Goal: Information Seeking & Learning: Learn about a topic

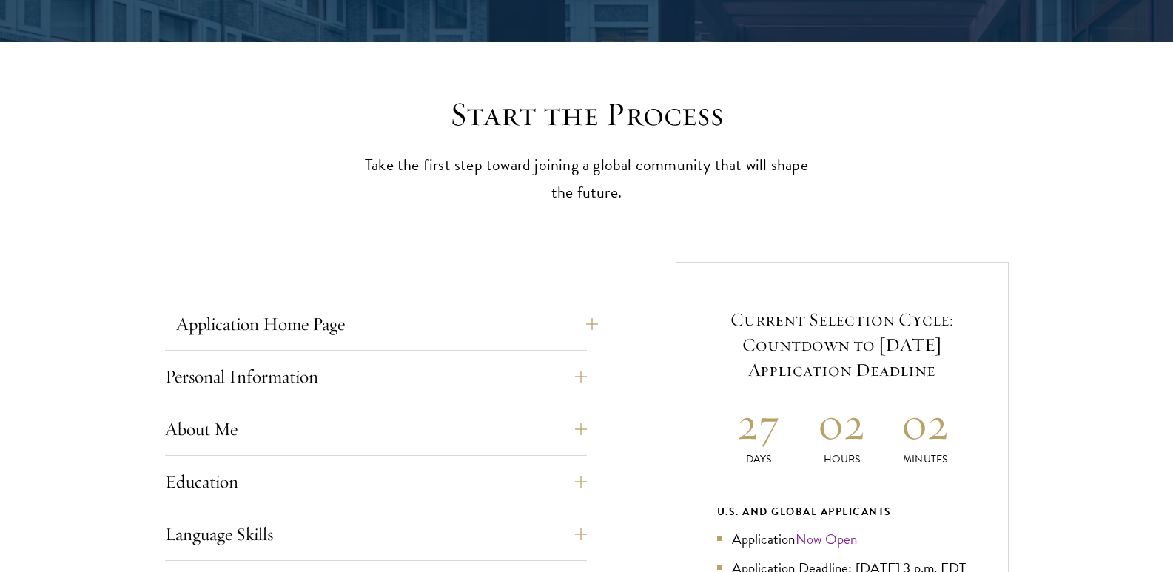
scroll to position [370, 0]
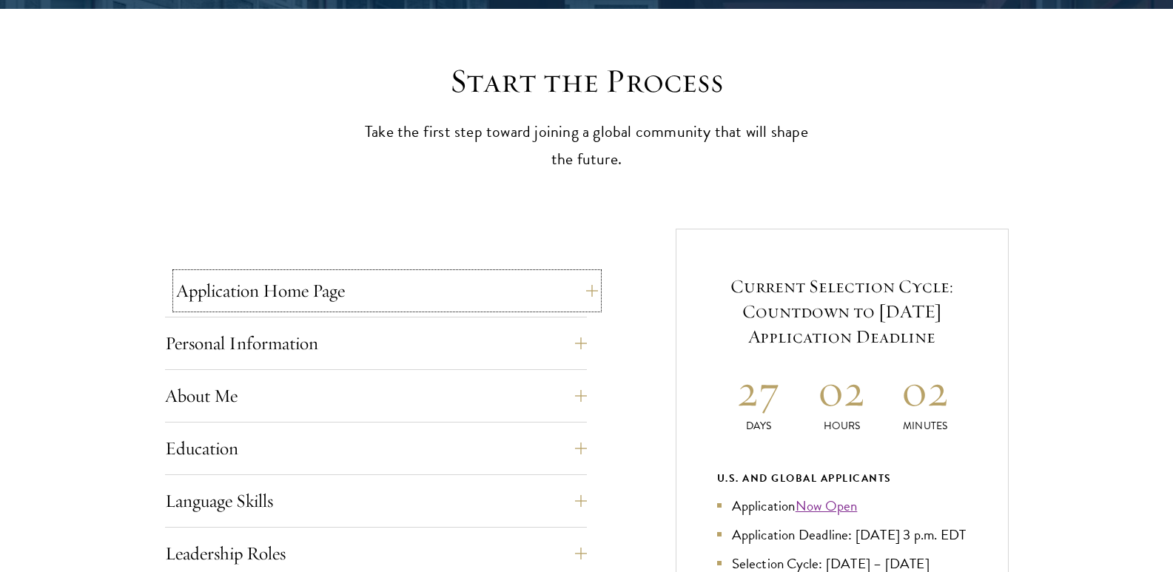
click at [521, 289] on button "Application Home Page" at bounding box center [387, 291] width 422 height 36
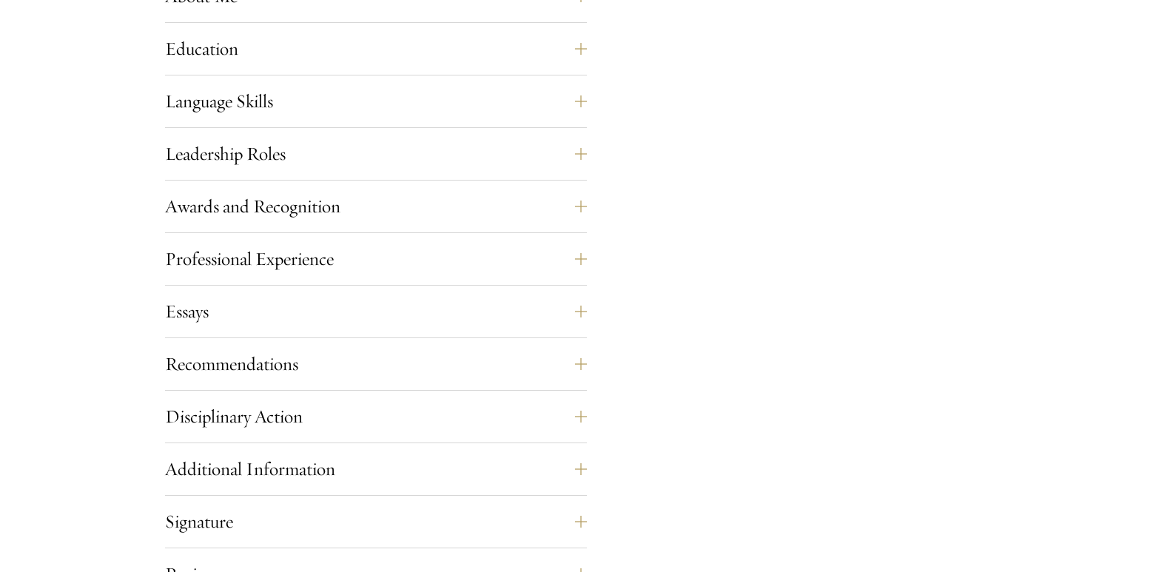
scroll to position [1480, 0]
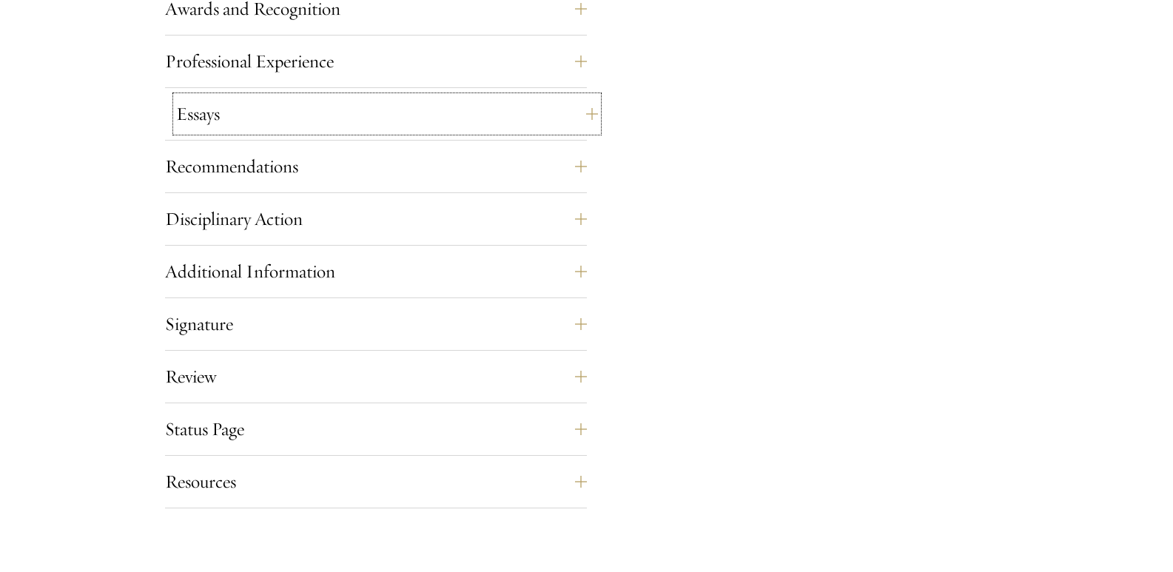
click at [324, 119] on button "Essays" at bounding box center [387, 114] width 422 height 36
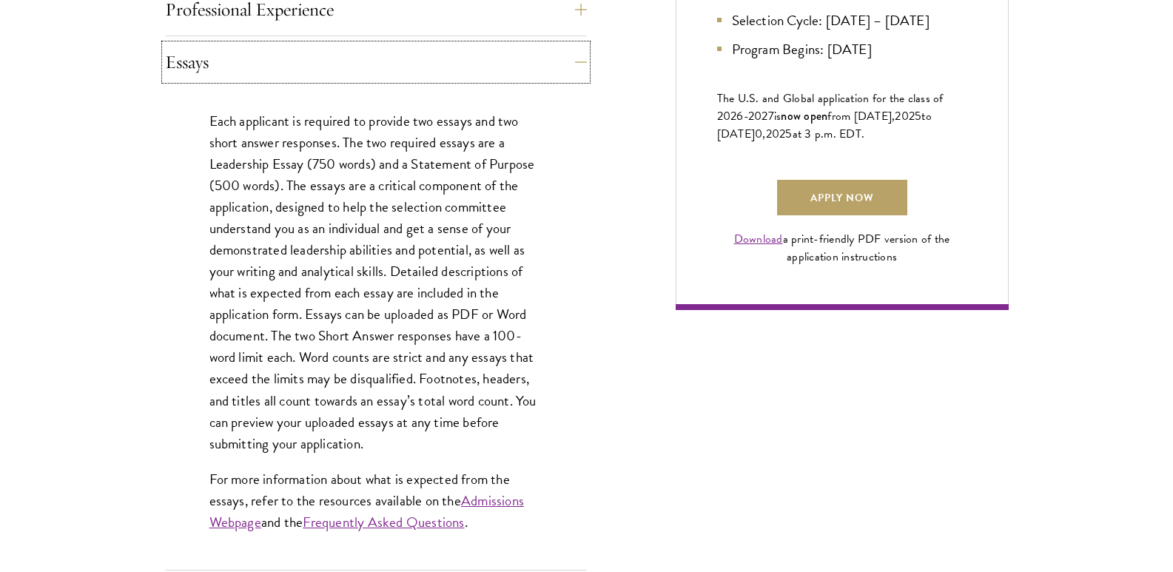
scroll to position [1041, 0]
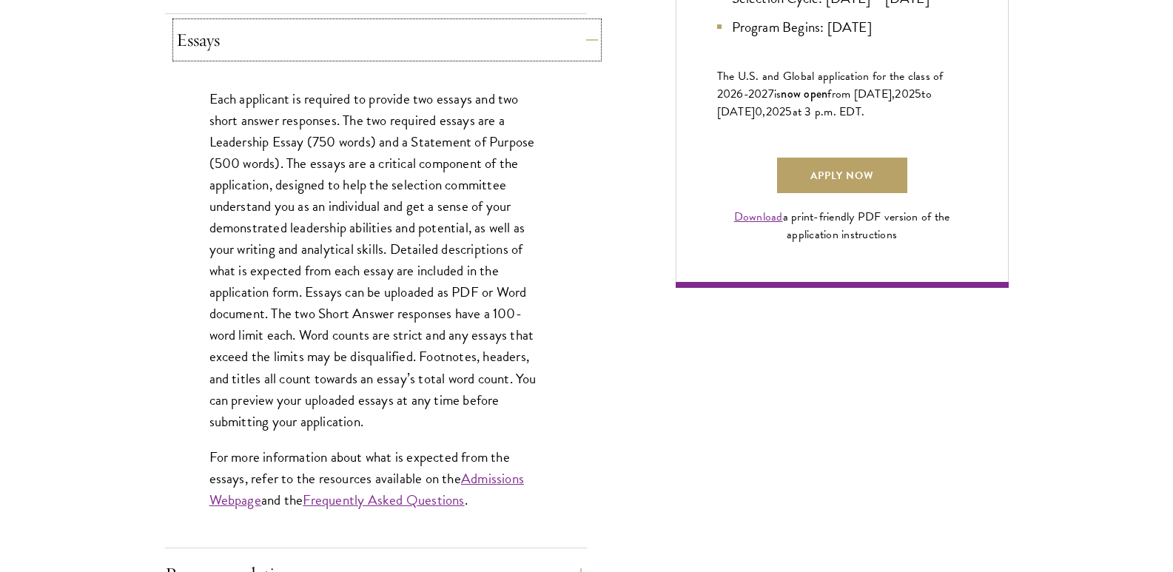
click at [534, 53] on button "Essays" at bounding box center [387, 40] width 422 height 36
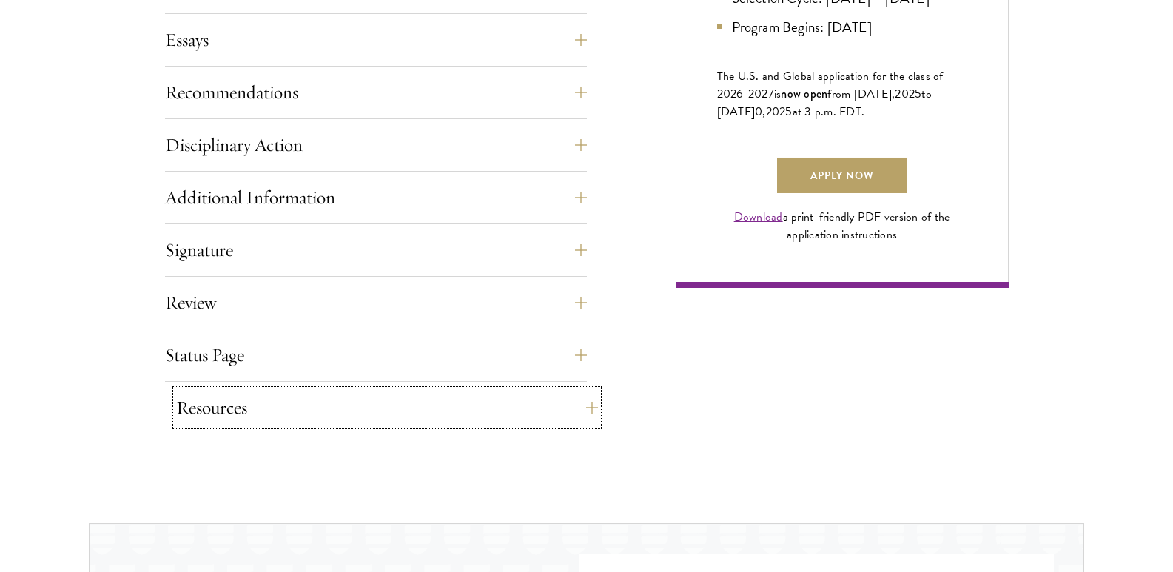
click at [305, 411] on button "Resources" at bounding box center [387, 408] width 422 height 36
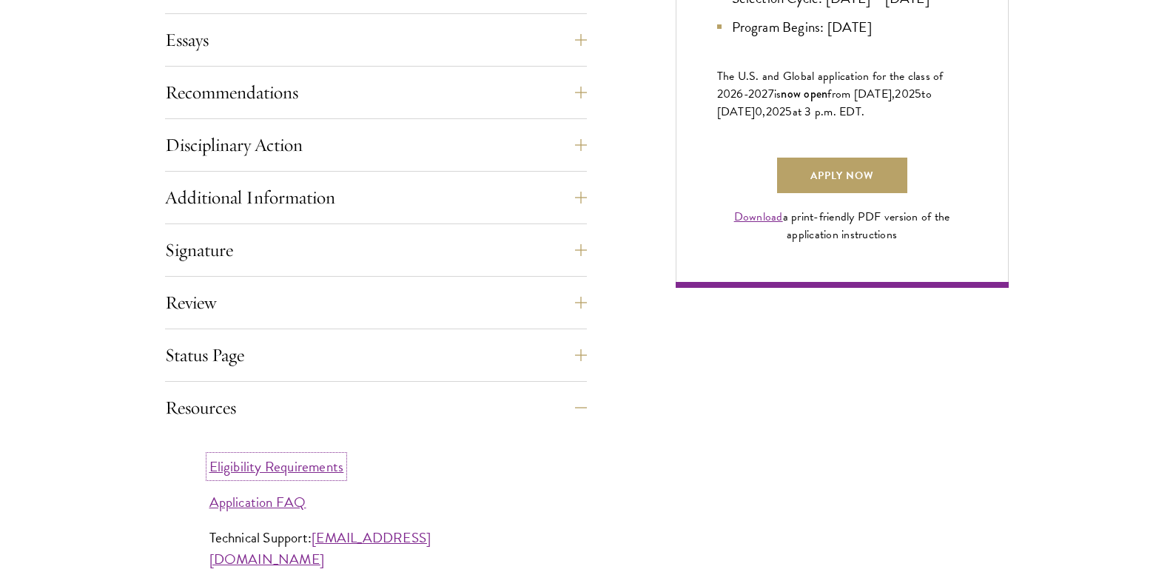
click at [295, 470] on link "Eligibility Requirements" at bounding box center [276, 466] width 135 height 21
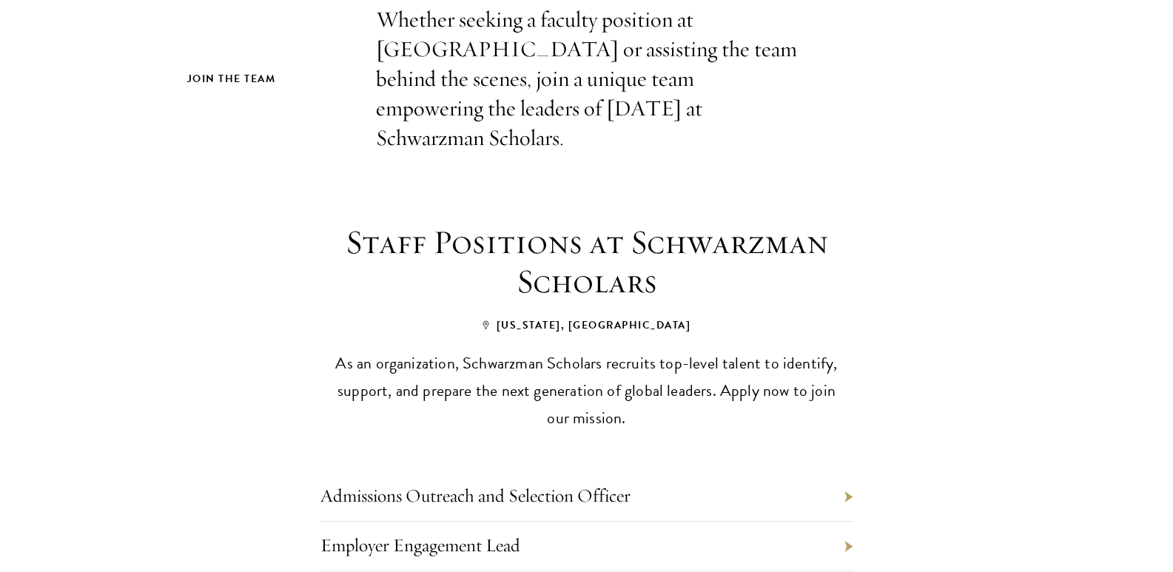
scroll to position [666, 0]
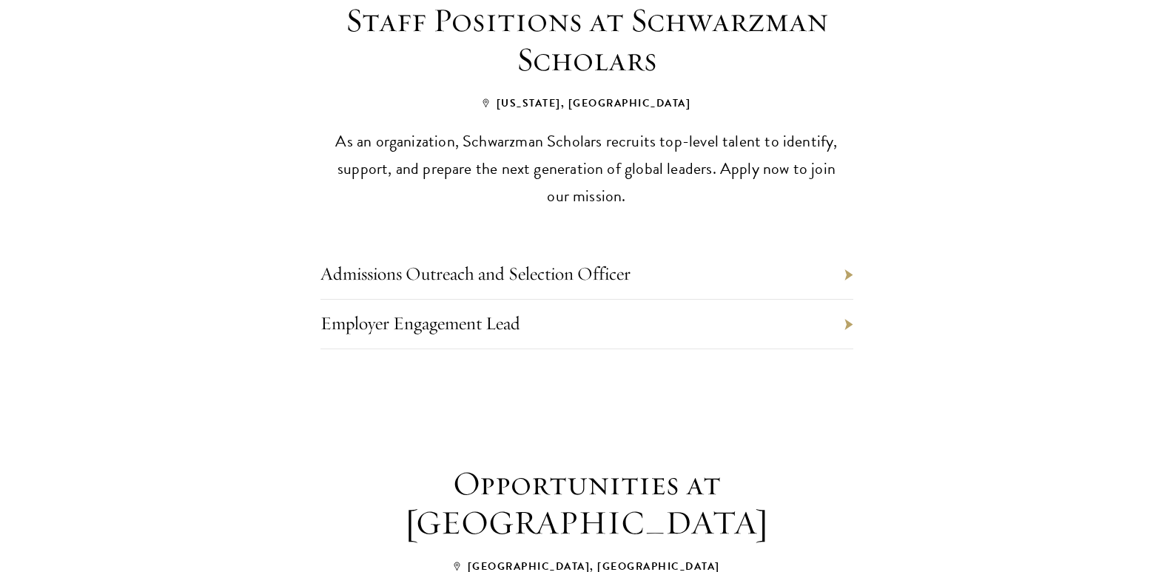
click at [652, 250] on li "Admissions Outreach and Selection Officer" at bounding box center [586, 275] width 533 height 50
click at [844, 250] on li "Admissions Outreach and Selection Officer" at bounding box center [586, 275] width 533 height 50
